Goal: Communication & Community: Participate in discussion

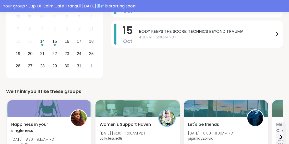
scroll to position [36, 0]
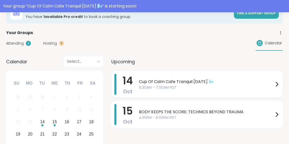
click at [276, 82] on icon at bounding box center [277, 84] width 6 height 6
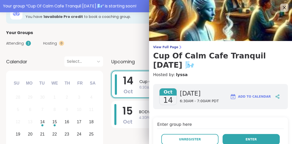
click at [231, 140] on button "Enter" at bounding box center [251, 139] width 57 height 11
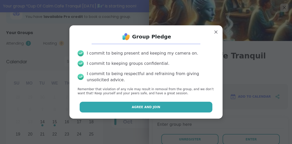
click at [149, 108] on span "Agree and Join" at bounding box center [146, 106] width 29 height 5
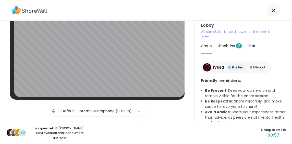
scroll to position [22, 0]
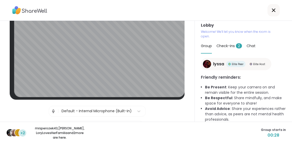
click at [208, 46] on span "Group" at bounding box center [206, 45] width 11 height 5
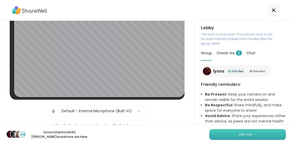
click at [241, 135] on span "Join now" at bounding box center [245, 134] width 14 height 5
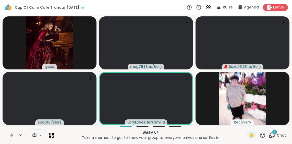
click at [12, 135] on icon at bounding box center [11, 134] width 1 height 2
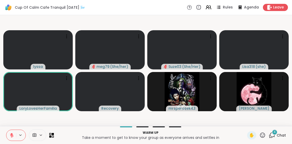
click at [274, 134] on span "4" at bounding box center [275, 131] width 2 height 4
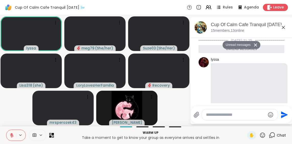
scroll to position [240, 0]
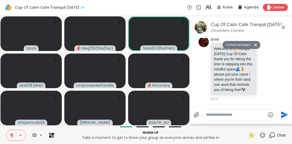
click at [256, 44] on icon at bounding box center [255, 44] width 3 height 3
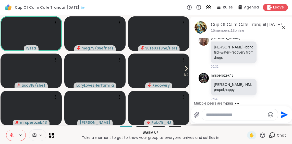
scroll to position [382, 0]
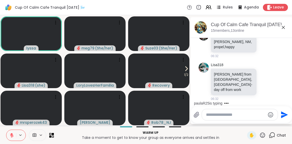
click at [222, 115] on textarea "Type your message" at bounding box center [235, 114] width 59 height 5
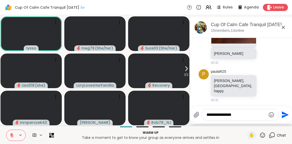
scroll to position [595, 0]
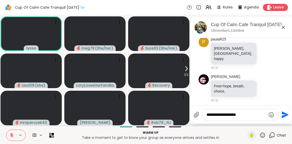
type textarea "**********"
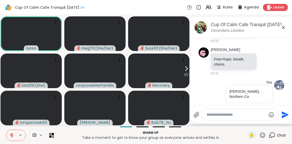
scroll to position [623, 0]
click at [223, 91] on icon at bounding box center [223, 93] width 1 height 4
click at [229, 98] on icon at bounding box center [229, 100] width 5 height 5
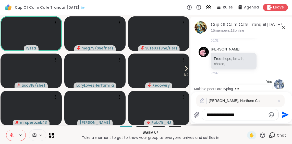
click at [244, 115] on textarea "**********" at bounding box center [236, 114] width 59 height 5
type textarea "**********"
click at [284, 113] on icon "Send" at bounding box center [285, 114] width 7 height 7
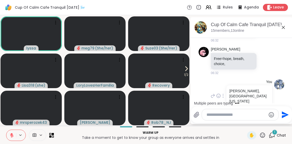
scroll to position [781, 0]
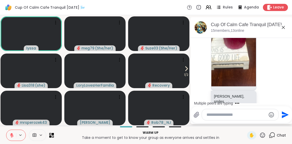
click at [228, 116] on textarea "Type your message" at bounding box center [236, 114] width 59 height 5
type textarea "**********"
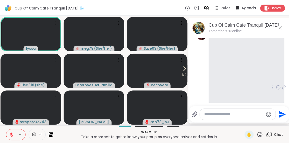
scroll to position [15, 0]
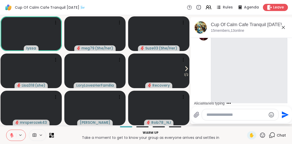
click at [11, 133] on icon at bounding box center [12, 134] width 2 height 2
click at [12, 133] on icon at bounding box center [11, 135] width 5 height 5
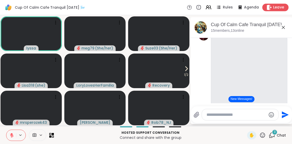
click at [269, 9] on icon at bounding box center [269, 7] width 5 height 5
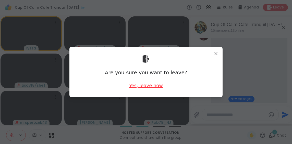
click at [147, 85] on div "Yes, leave now" at bounding box center [146, 85] width 34 height 6
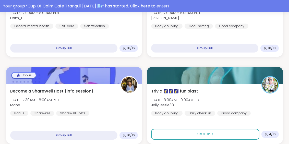
scroll to position [232, 0]
